Goal: Navigation & Orientation: Understand site structure

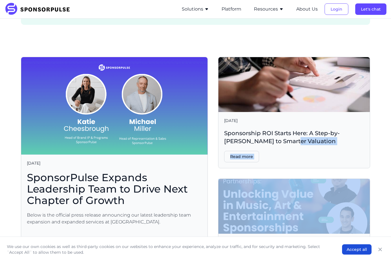
scroll to position [1072, 0]
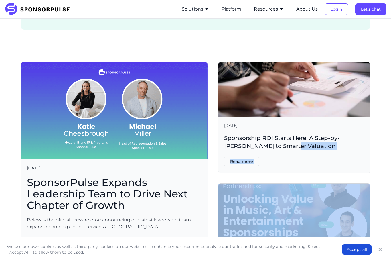
click at [381, 197] on section "[DATE] SponsorPulse Expands Leadership Team to Drive Next Chapter of Growth Bel…" at bounding box center [195, 186] width 391 height 276
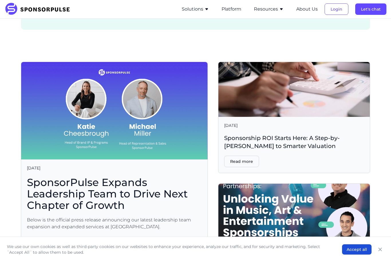
click at [33, 236] on div "Read more" at bounding box center [50, 266] width 46 height 61
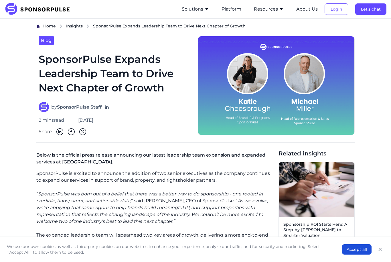
click at [32, 171] on div "Home Insights SponsorPulse Expands Leadership Team to Drive Next Chapter of Gro…" at bounding box center [196, 238] width 382 height 431
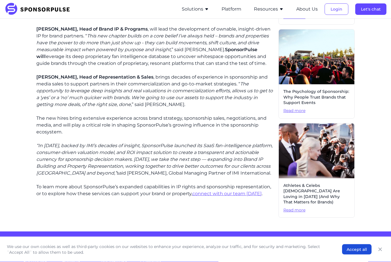
scroll to position [231, 0]
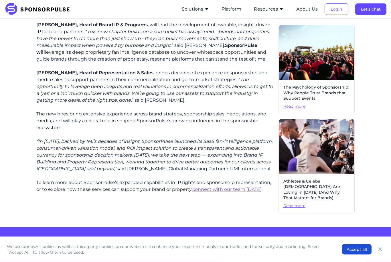
click at [243, 188] on link "connect with our team [DATE]" at bounding box center [226, 189] width 69 height 5
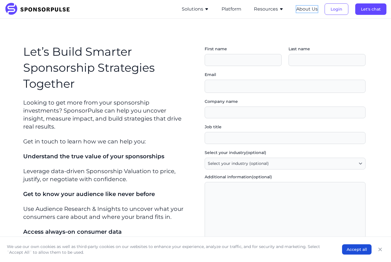
click at [305, 8] on button "About Us" at bounding box center [306, 9] width 21 height 7
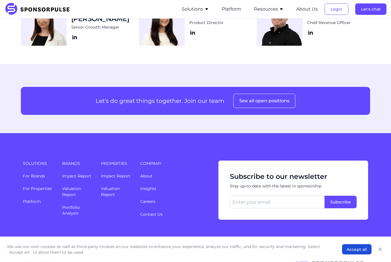
scroll to position [723, 0]
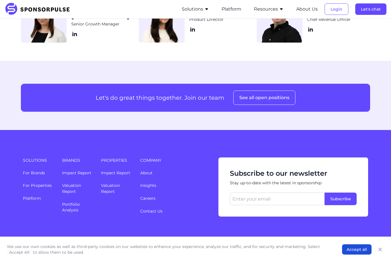
click at [149, 209] on link "Contact Us" at bounding box center [151, 211] width 22 height 5
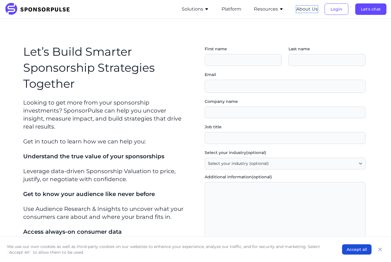
click at [313, 7] on button "About Us" at bounding box center [306, 9] width 21 height 7
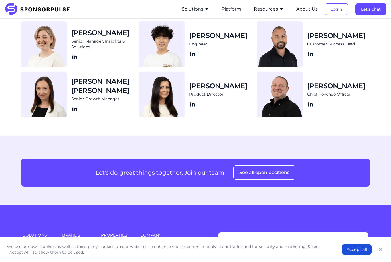
scroll to position [723, 0]
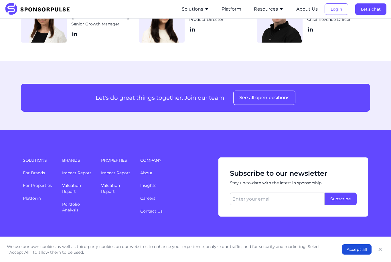
click at [150, 199] on link "Careers" at bounding box center [147, 198] width 15 height 5
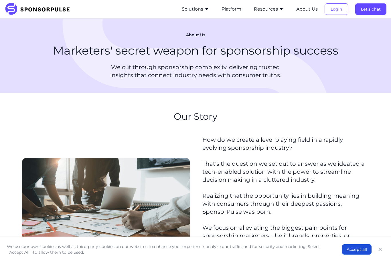
scroll to position [741, 0]
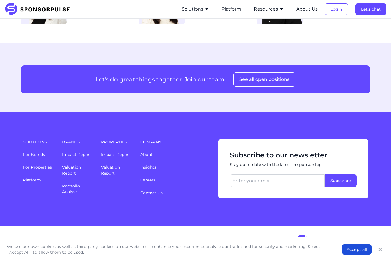
click at [32, 11] on img at bounding box center [40, 9] width 70 height 13
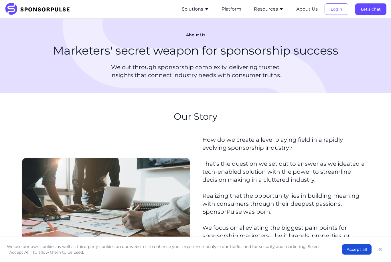
scroll to position [741, 0]
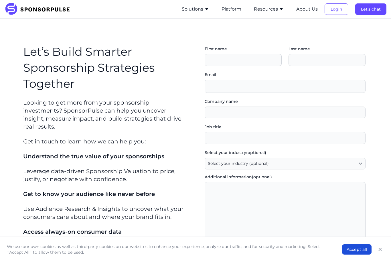
scroll to position [741, 0]
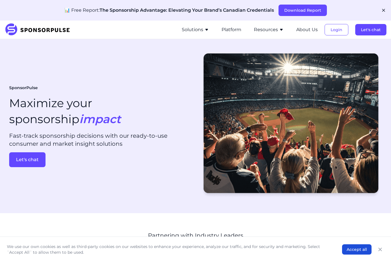
scroll to position [1090, 0]
